Goal: Transaction & Acquisition: Purchase product/service

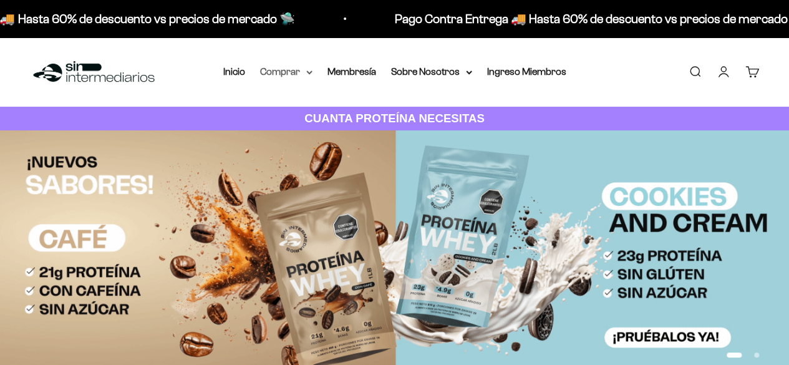
click at [301, 71] on summary "Comprar" at bounding box center [286, 72] width 52 height 16
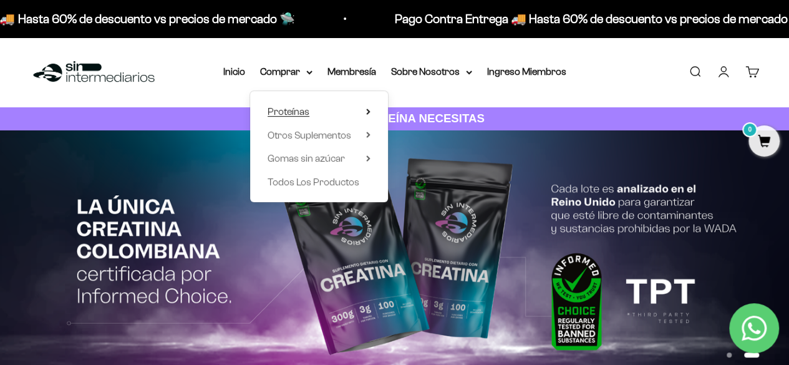
click at [366, 110] on icon at bounding box center [368, 112] width 4 height 6
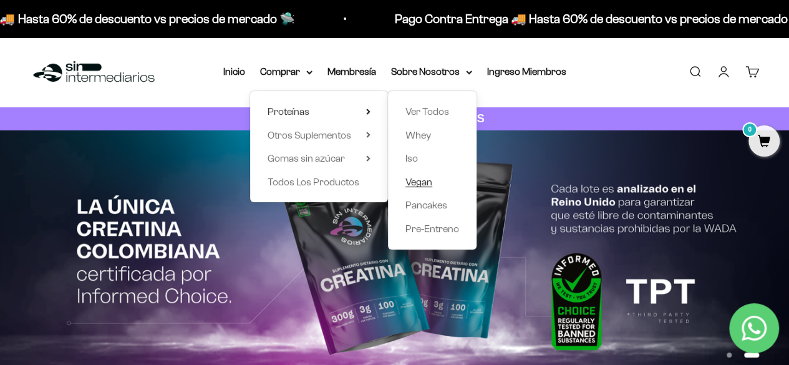
click at [434, 185] on link "Vegan" at bounding box center [433, 182] width 54 height 16
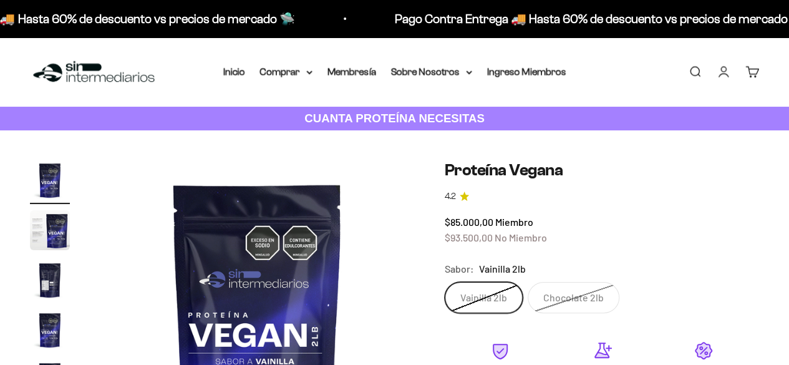
click at [640, 205] on safe-sticky "Proteína Vegana 4.2 $85.000,00 Miembro $93.500,00 No Miembro Calidad de líder, …" at bounding box center [602, 339] width 315 height 359
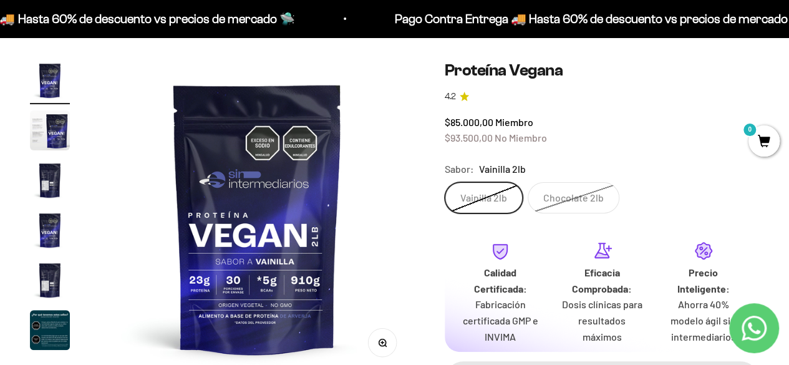
scroll to position [125, 0]
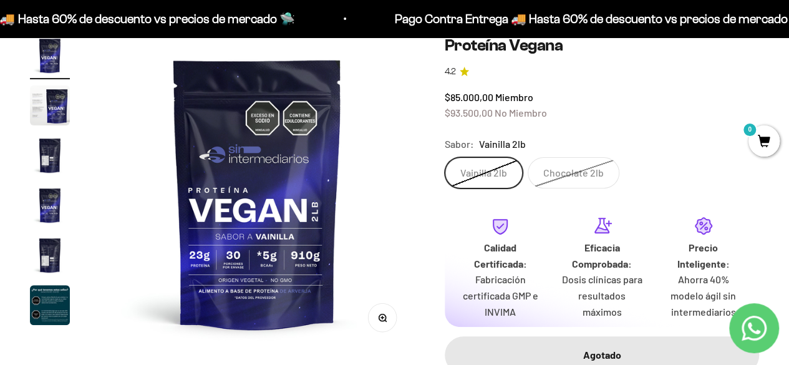
click at [488, 164] on label "Vainilla 2lb" at bounding box center [484, 172] width 78 height 31
click at [445, 157] on input "Vainilla 2lb" at bounding box center [444, 157] width 1 height 1
click at [605, 150] on div "Sabor: Vainilla 2lb" at bounding box center [602, 144] width 315 height 16
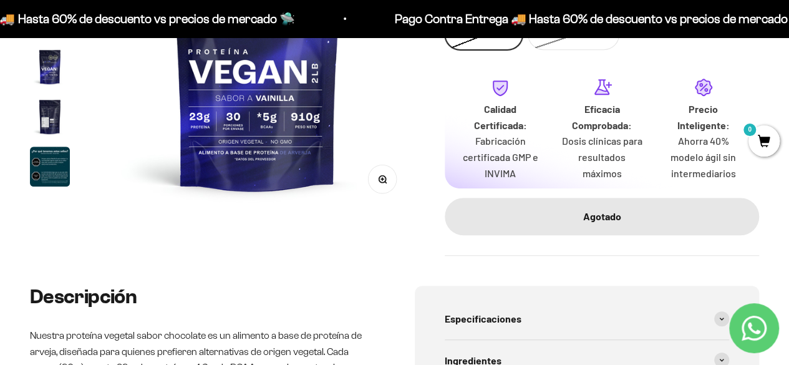
scroll to position [200, 0]
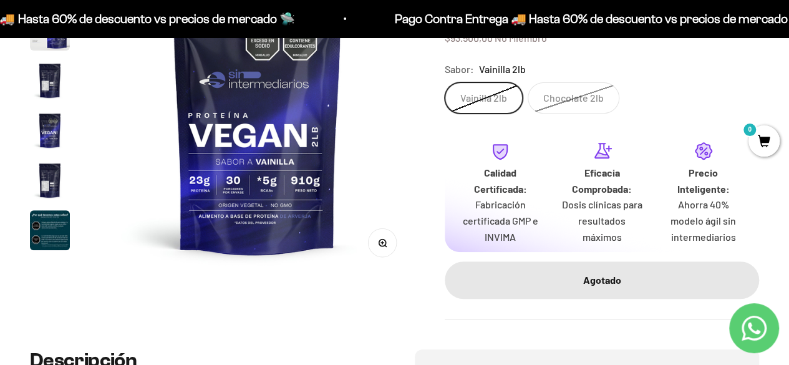
click at [557, 97] on label "Chocolate 2lb" at bounding box center [574, 97] width 92 height 31
click at [445, 82] on input "Chocolate 2lb" at bounding box center [444, 82] width 1 height 1
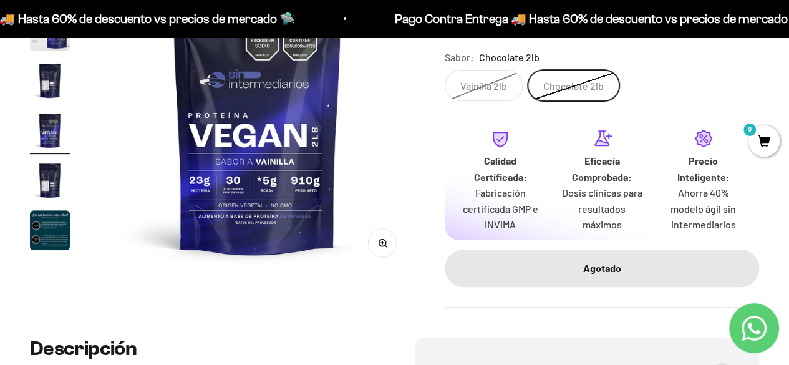
scroll to position [0, 967]
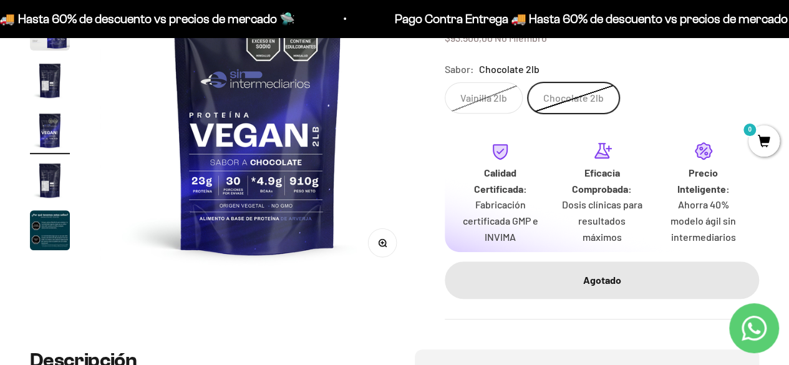
click at [41, 247] on img "Ir al artículo 6" at bounding box center [50, 230] width 40 height 40
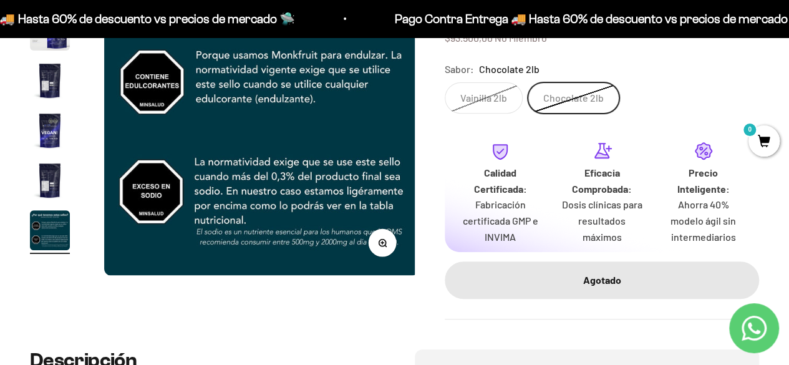
scroll to position [0, 1611]
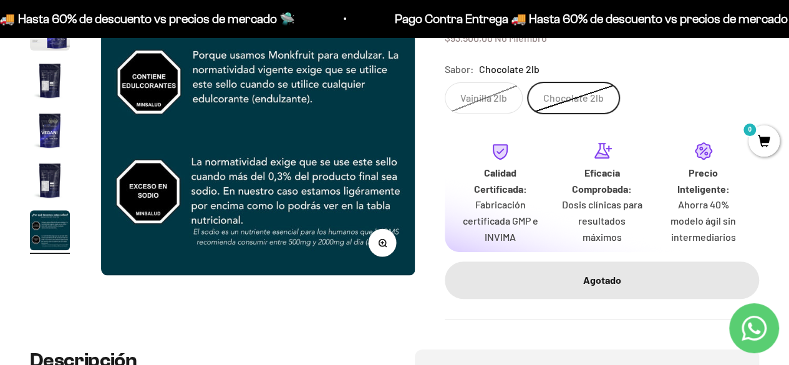
click at [40, 177] on img "Ir al artículo 5" at bounding box center [50, 180] width 40 height 40
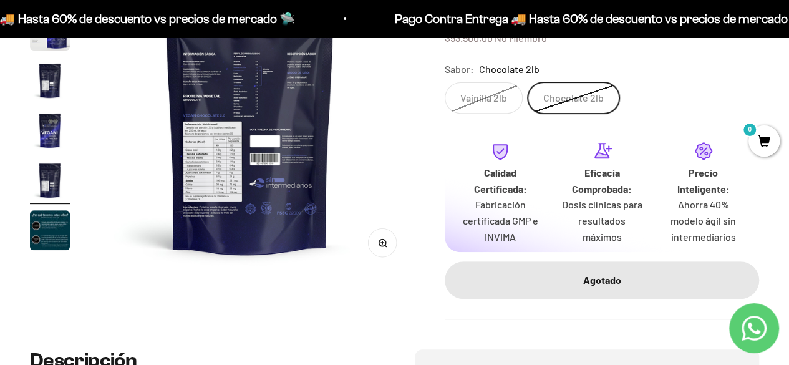
scroll to position [0, 1289]
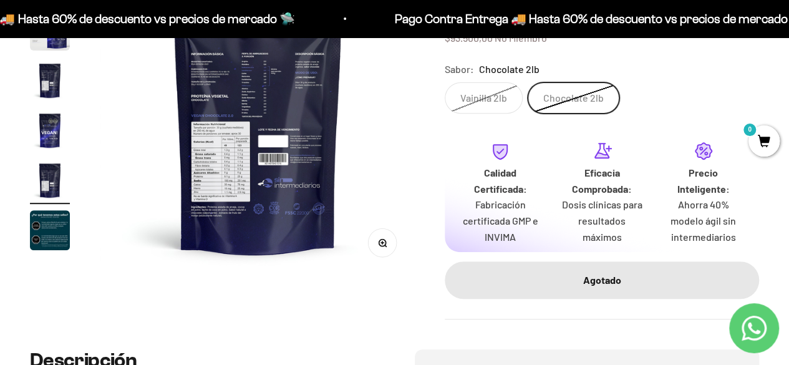
click at [380, 244] on icon "button" at bounding box center [382, 242] width 9 height 9
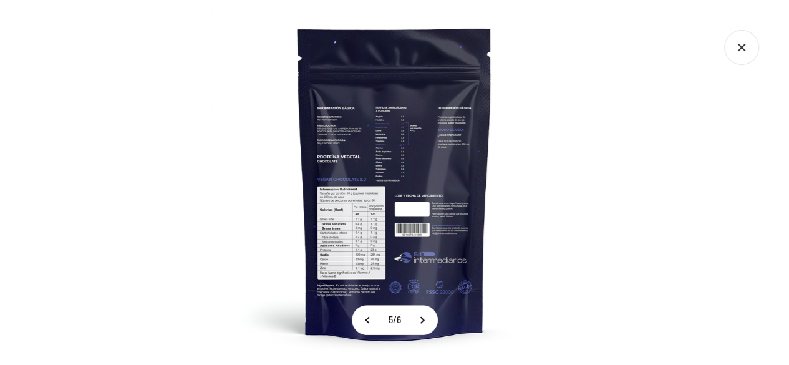
click at [374, 193] on img at bounding box center [394, 182] width 365 height 365
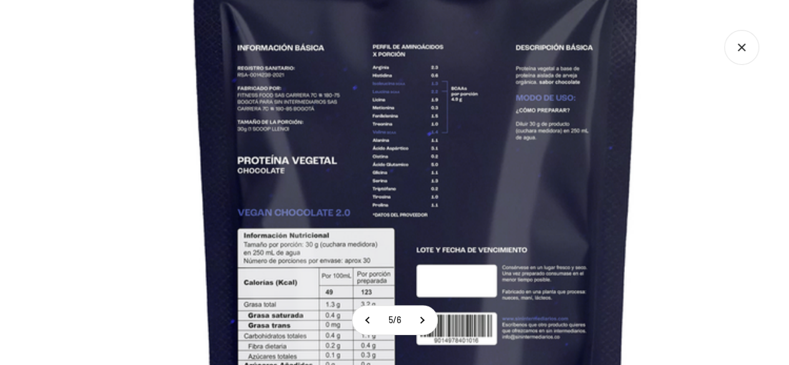
click at [363, 134] on img at bounding box center [416, 219] width 843 height 843
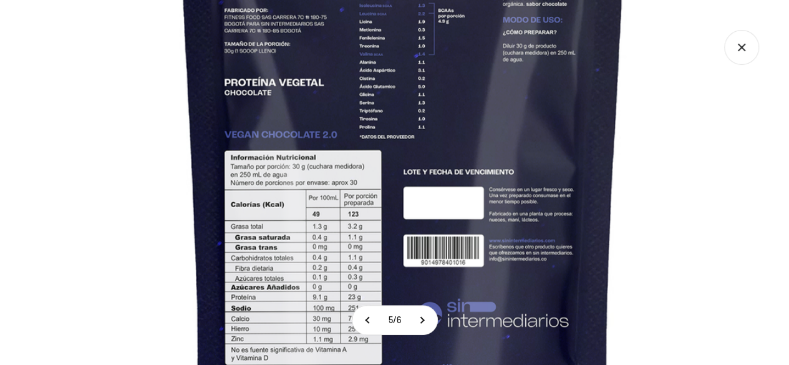
click at [393, 104] on img at bounding box center [403, 141] width 843 height 843
